Goal: Information Seeking & Learning: Learn about a topic

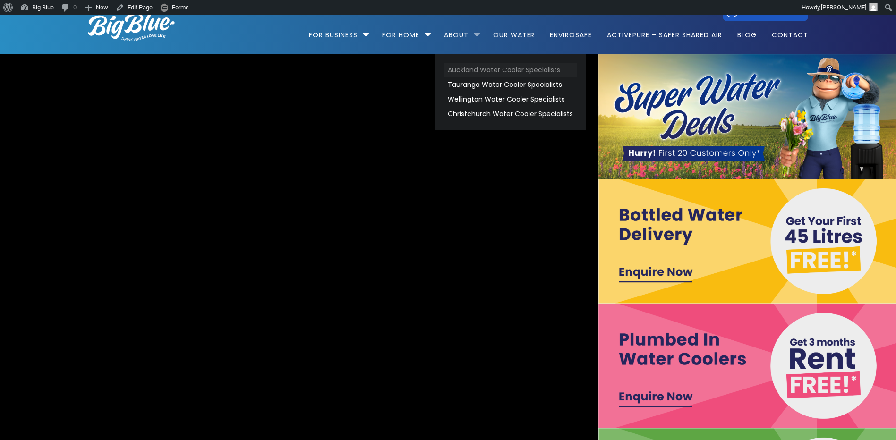
click at [476, 71] on link "Auckland Water Cooler Specialists" at bounding box center [510, 70] width 134 height 15
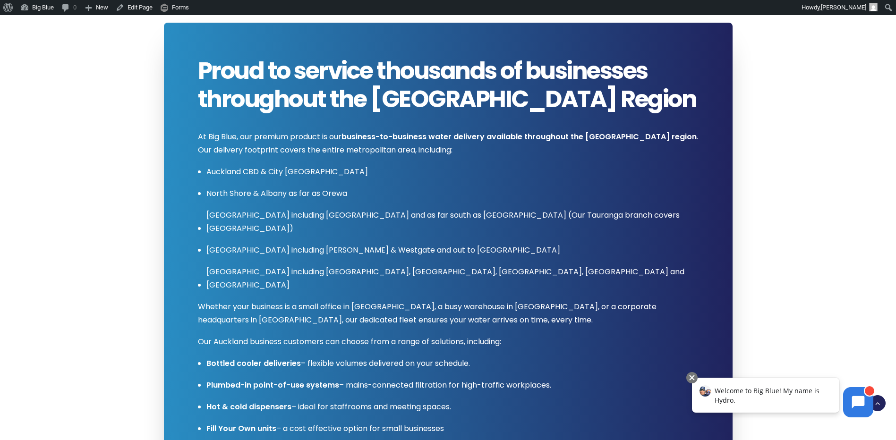
scroll to position [472, 0]
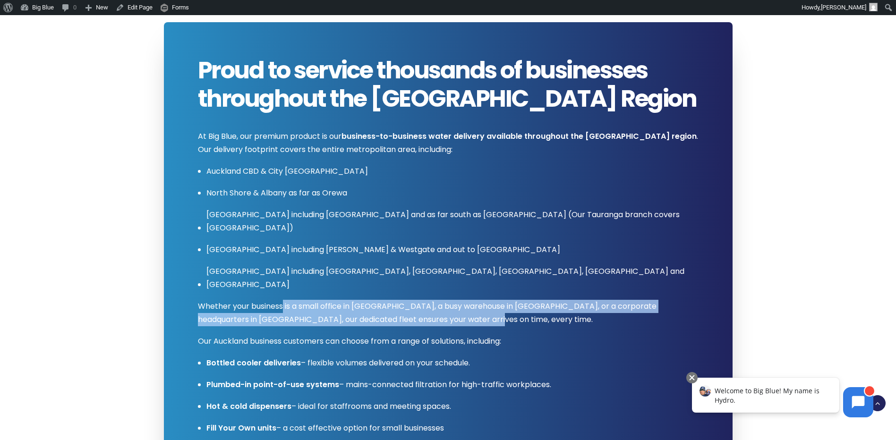
drag, startPoint x: 443, startPoint y: 293, endPoint x: 284, endPoint y: 285, distance: 159.3
click at [284, 300] on p "Whether your business is a small office in Ponsonby, a busy warehouse in East T…" at bounding box center [448, 313] width 501 height 26
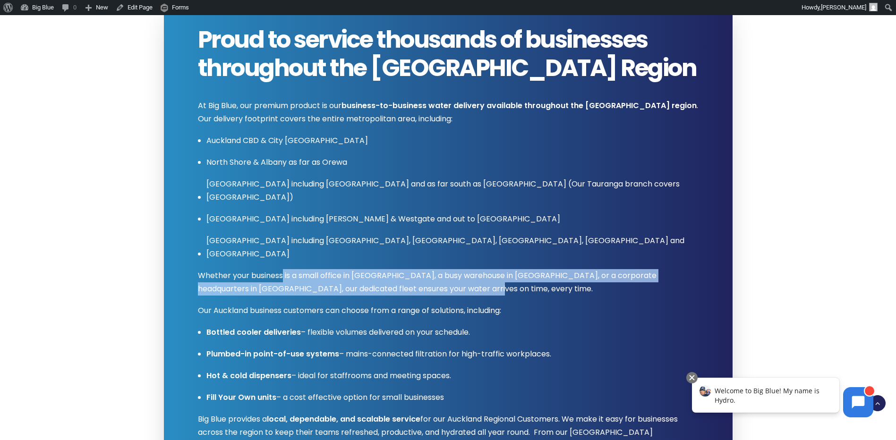
scroll to position [519, 0]
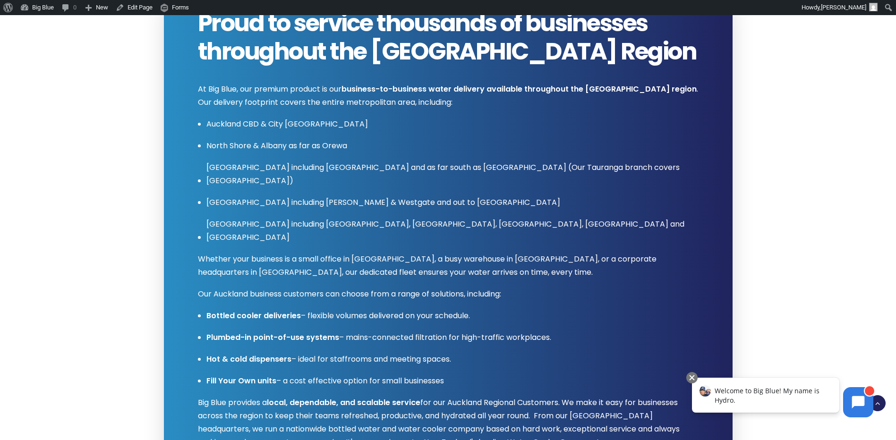
click at [568, 288] on p "Our Auckland business customers can choose from a range of solutions, including:" at bounding box center [448, 294] width 501 height 13
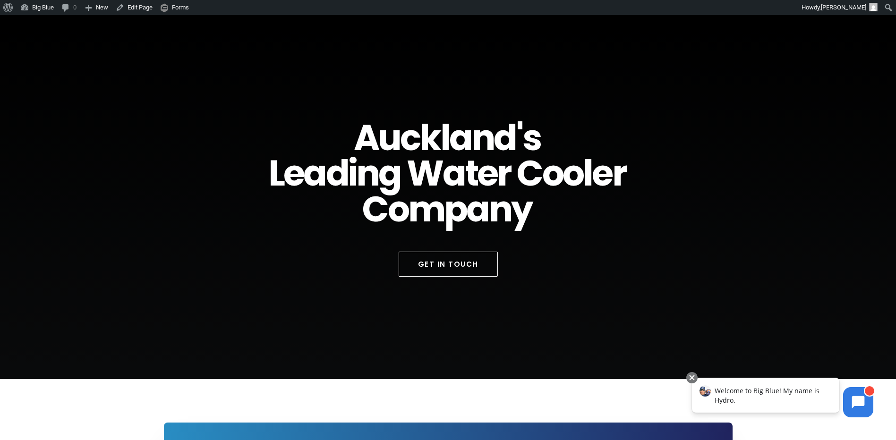
scroll to position [0, 0]
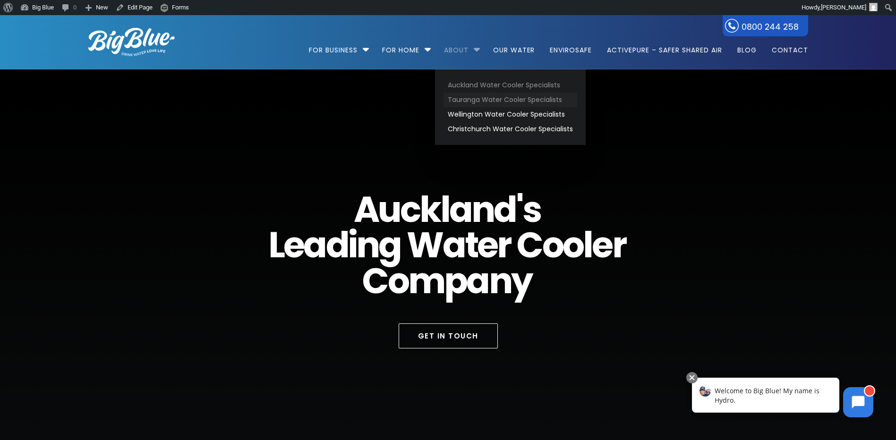
click at [473, 102] on link "Tauranga Water Cooler Specialists" at bounding box center [510, 100] width 134 height 15
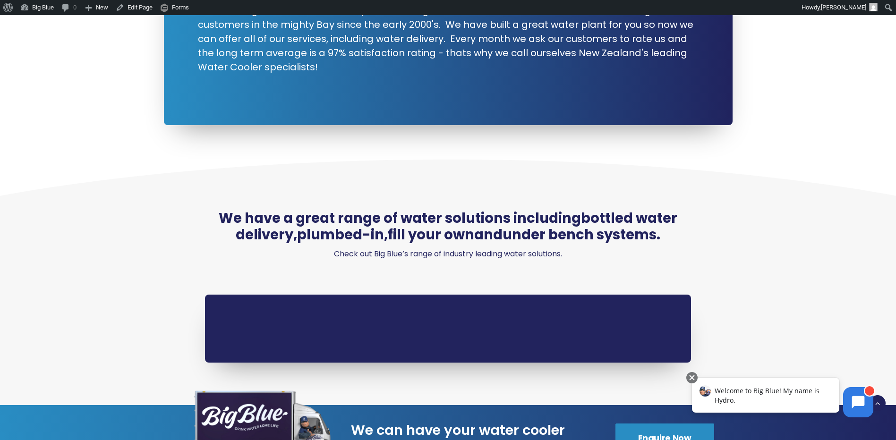
scroll to position [902, 0]
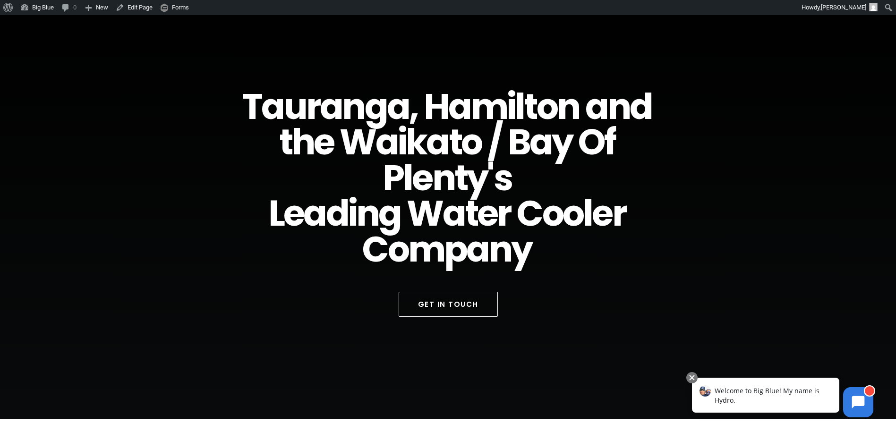
scroll to position [0, 0]
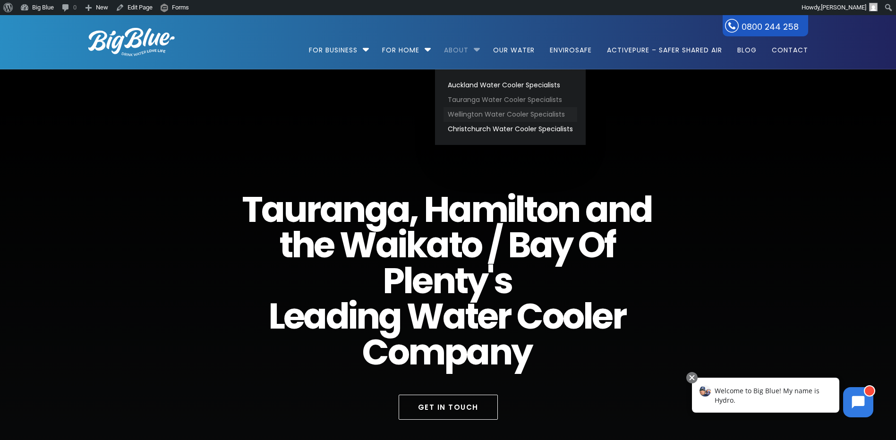
click at [468, 110] on link "Wellington Water Cooler Specialists" at bounding box center [510, 114] width 134 height 15
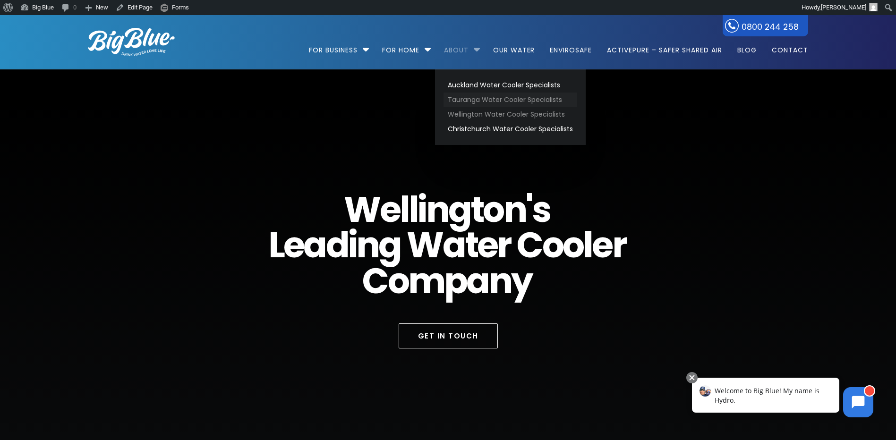
click at [457, 97] on link "Tauranga Water Cooler Specialists" at bounding box center [510, 100] width 134 height 15
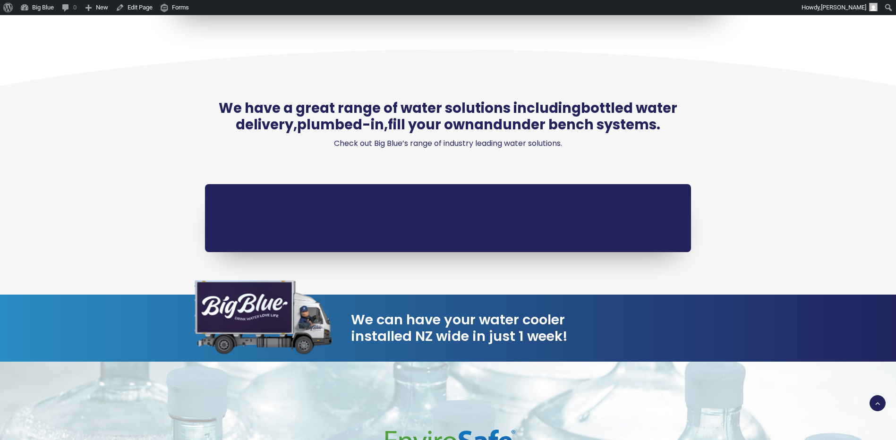
scroll to position [1133, 0]
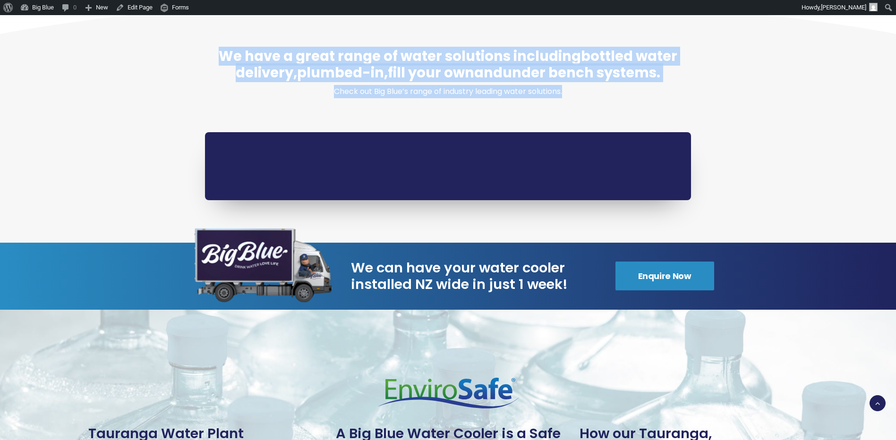
drag, startPoint x: 442, startPoint y: 157, endPoint x: 388, endPoint y: 199, distance: 68.0
click at [388, 199] on div "We have a great range of water solutions including bottled water delivery , plu…" at bounding box center [448, 120] width 901 height 246
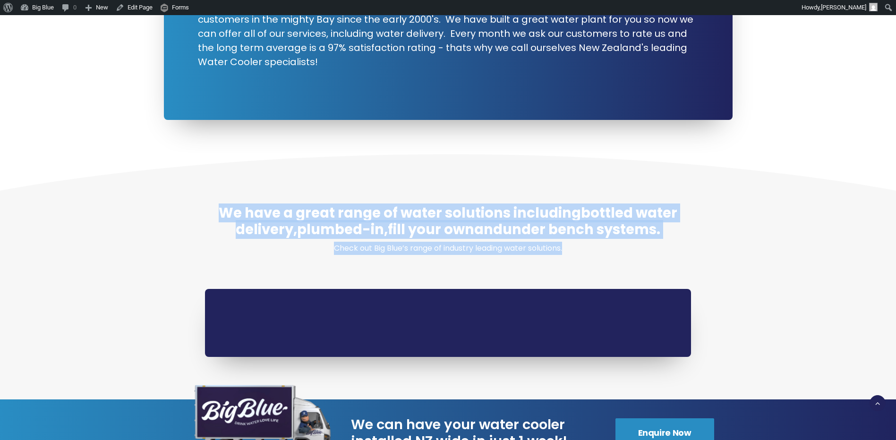
scroll to position [0, 0]
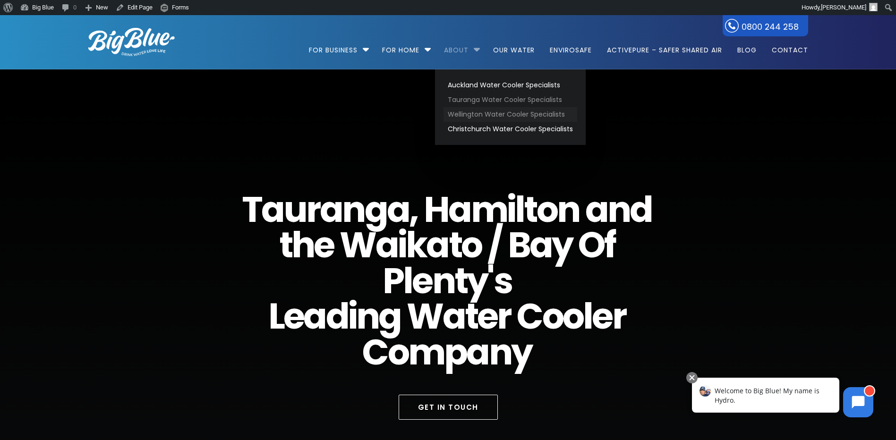
click at [468, 111] on link "Wellington Water Cooler Specialists" at bounding box center [510, 114] width 134 height 15
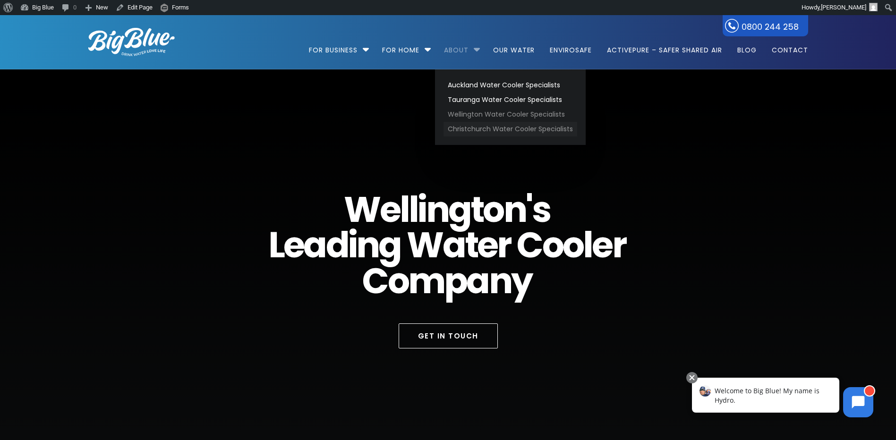
click at [478, 127] on link "Christchurch Water Cooler Specialists" at bounding box center [510, 129] width 134 height 15
